Goal: Information Seeking & Learning: Learn about a topic

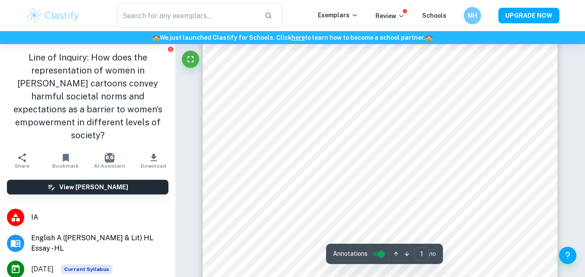
scroll to position [43, 0]
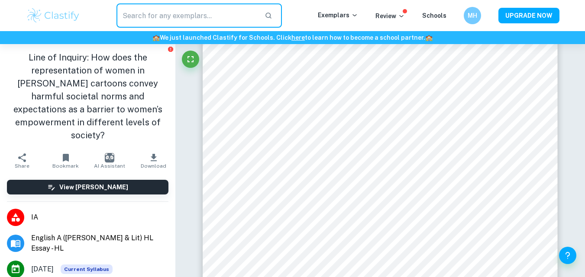
click at [215, 15] on input "text" at bounding box center [187, 15] width 142 height 24
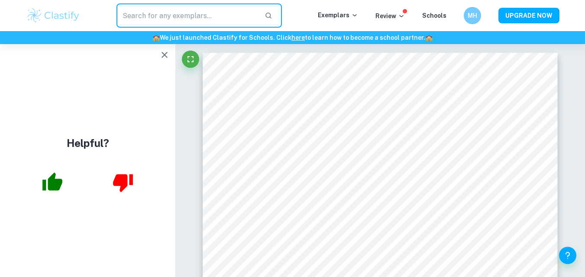
scroll to position [0, 0]
click at [177, 19] on input "text" at bounding box center [187, 15] width 142 height 24
type input "death of a salesman"
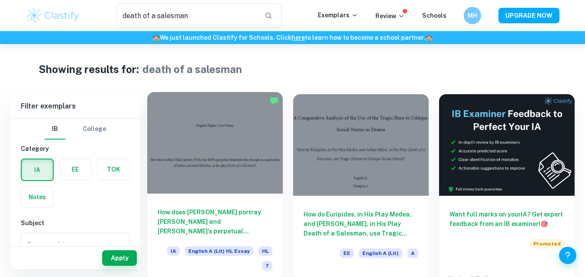
click at [220, 225] on h6 "How does [PERSON_NAME] portray [PERSON_NAME] and [PERSON_NAME]’s perpetual diss…" at bounding box center [215, 222] width 115 height 29
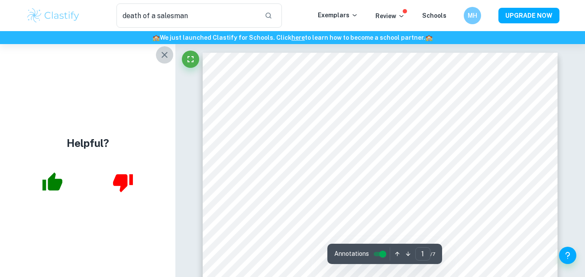
click at [164, 49] on button "button" at bounding box center [164, 54] width 17 height 17
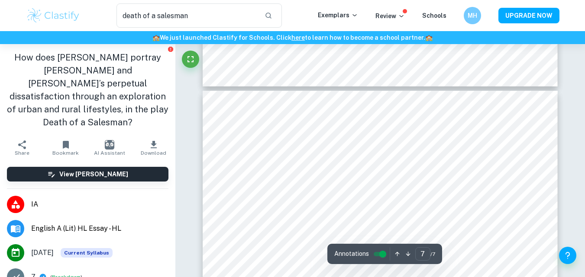
type input "6"
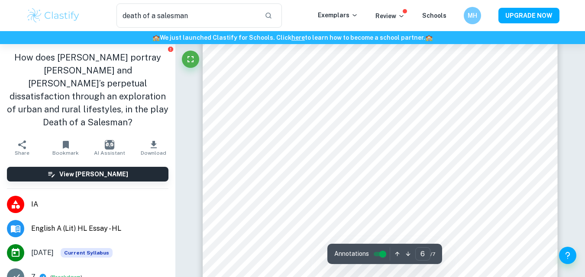
scroll to position [2554, 0]
